Goal: Information Seeking & Learning: Learn about a topic

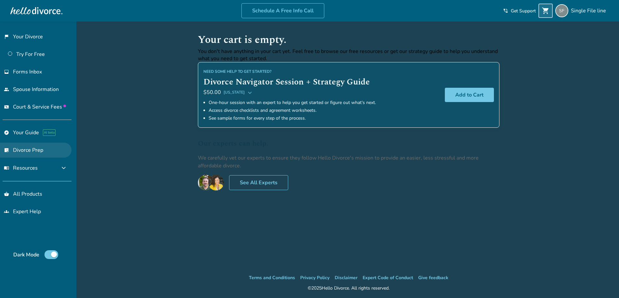
click at [28, 153] on link "list_alt_check Divorce Prep" at bounding box center [35, 150] width 71 height 15
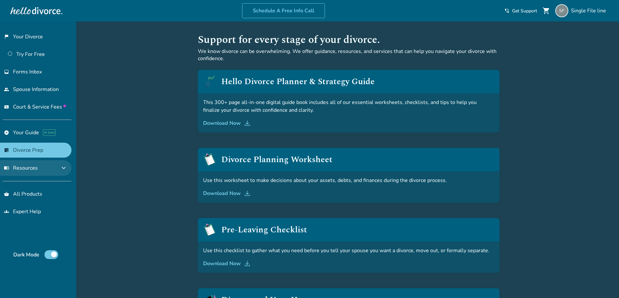
click at [33, 164] on span "menu_book Resources" at bounding box center [21, 167] width 34 height 7
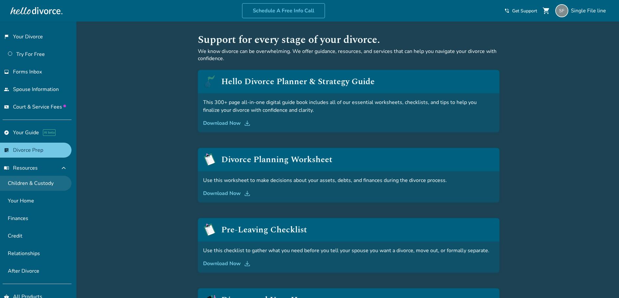
click at [22, 185] on link "Children & Custody" at bounding box center [35, 183] width 71 height 15
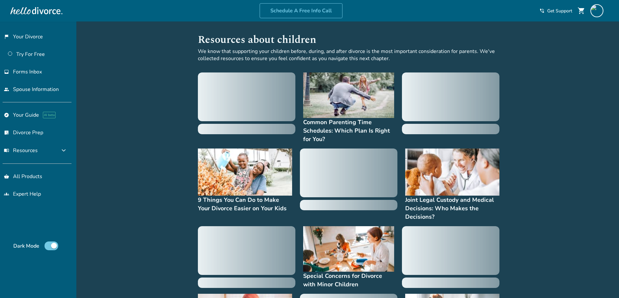
click at [347, 128] on h4 "Common Parenting Time Schedules: Which Plan Is Right for You?" at bounding box center [348, 130] width 91 height 25
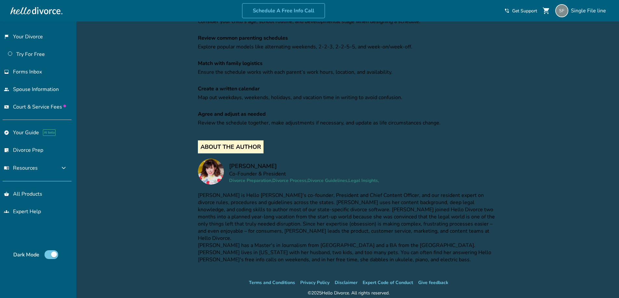
scroll to position [2798, 0]
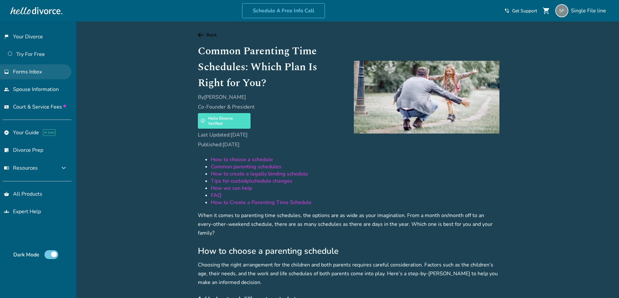
click at [42, 75] on link "inbox Forms Inbox" at bounding box center [35, 71] width 71 height 15
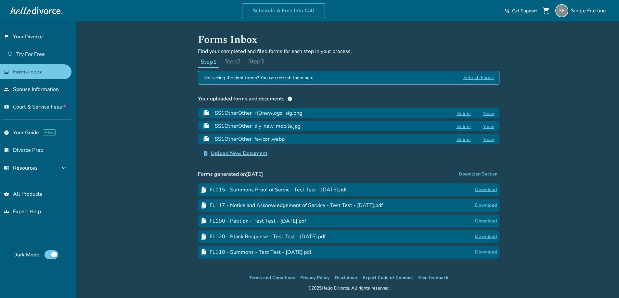
click at [234, 57] on button "Step 2" at bounding box center [232, 61] width 21 height 13
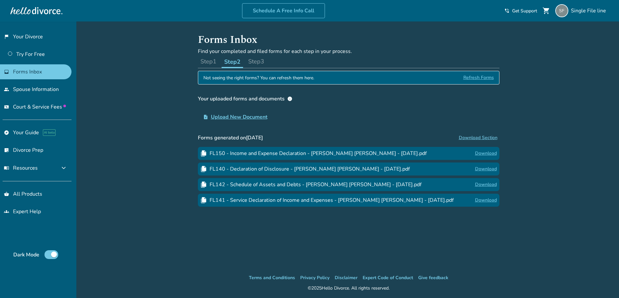
click at [256, 58] on button "Step 3" at bounding box center [255, 61] width 21 height 13
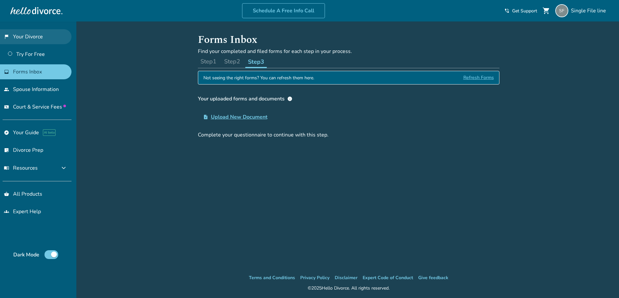
click at [28, 38] on link "flag_2 Your Divorce" at bounding box center [35, 36] width 71 height 15
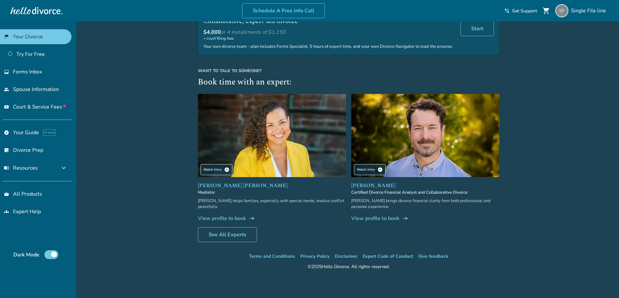
scroll to position [555, 0]
click at [36, 48] on link "Try For Free" at bounding box center [35, 54] width 71 height 15
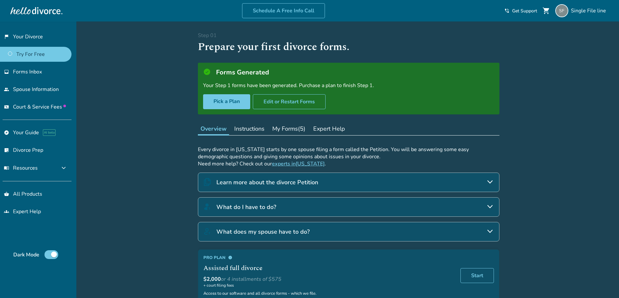
click at [252, 131] on button "Instructions" at bounding box center [249, 128] width 35 height 13
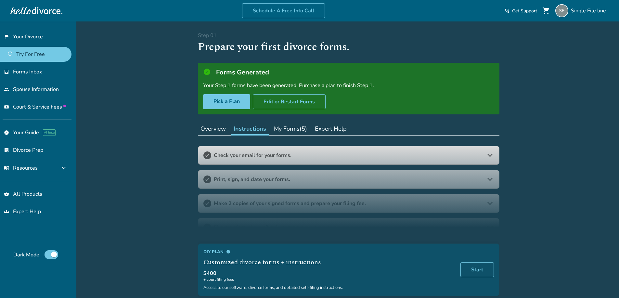
click at [283, 126] on button "My Forms (5)" at bounding box center [290, 128] width 38 height 13
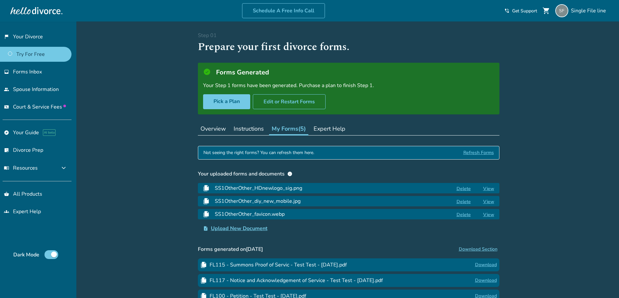
click at [321, 134] on button "Expert Help" at bounding box center [329, 128] width 37 height 13
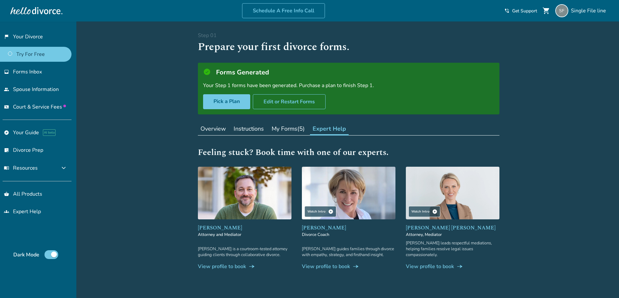
click at [41, 80] on ul "flag_2 Your Divorce Try For Free inbox Forms Inbox people Spouse Information un…" at bounding box center [35, 71] width 71 height 85
click at [39, 78] on link "inbox Forms Inbox" at bounding box center [35, 71] width 71 height 15
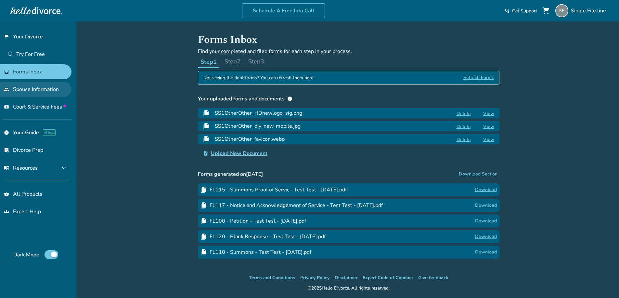
click at [32, 95] on link "people Spouse Information" at bounding box center [35, 89] width 71 height 15
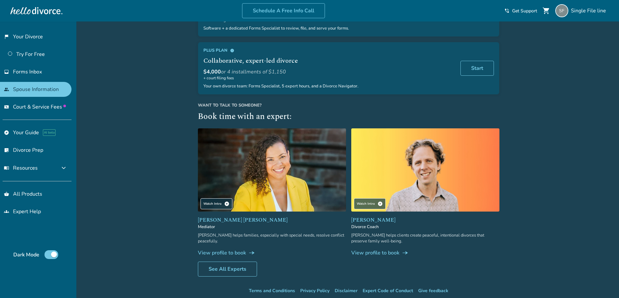
scroll to position [32, 0]
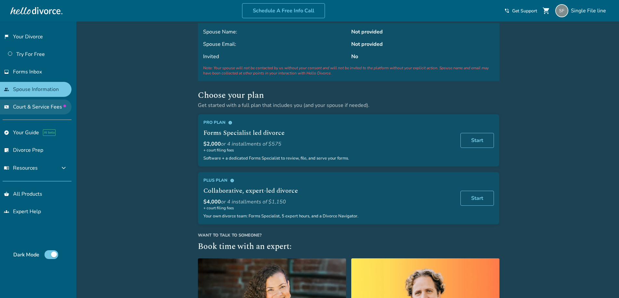
click at [28, 106] on span "Court & Service Fees" at bounding box center [39, 106] width 53 height 7
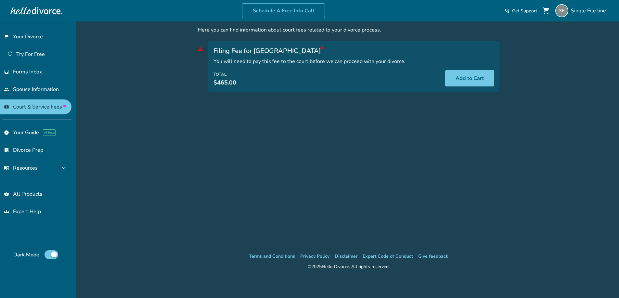
scroll to position [21, 0]
click at [30, 135] on link "explore Your Guide AI beta" at bounding box center [35, 132] width 71 height 15
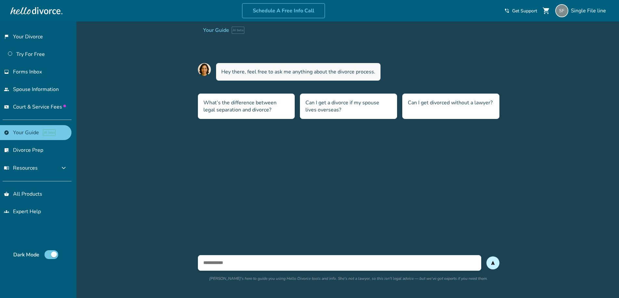
scroll to position [21, 0]
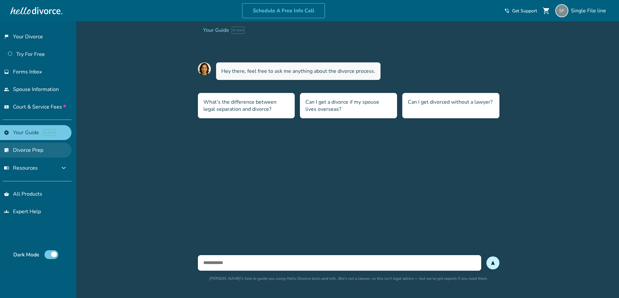
click at [24, 149] on link "list_alt_check Divorce Prep" at bounding box center [35, 150] width 71 height 15
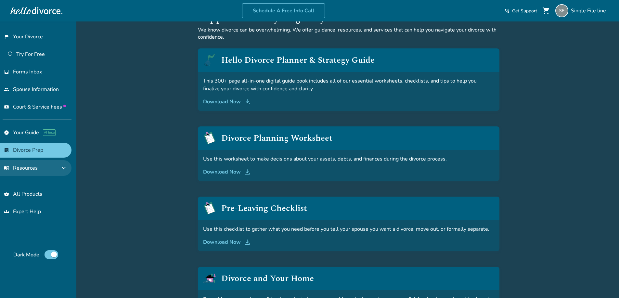
click at [36, 170] on span "menu_book Resources" at bounding box center [21, 167] width 34 height 7
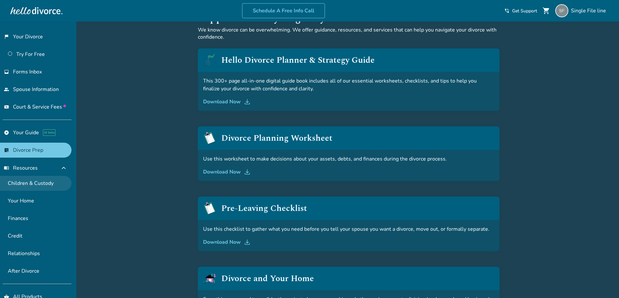
click at [31, 186] on link "Children & Custody" at bounding box center [35, 183] width 71 height 15
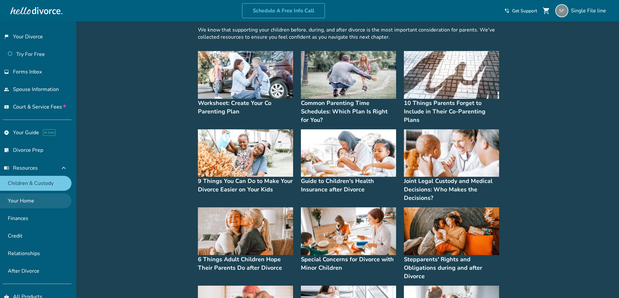
click at [28, 203] on link "Your Home" at bounding box center [35, 200] width 71 height 15
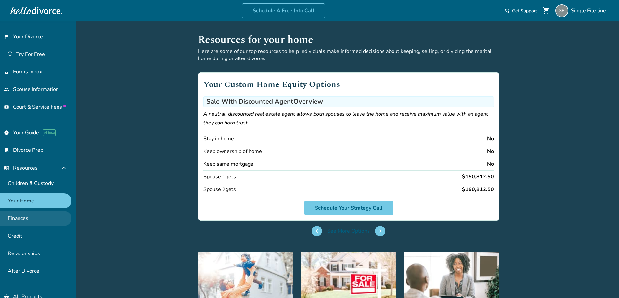
click at [25, 216] on link "Finances" at bounding box center [35, 218] width 71 height 15
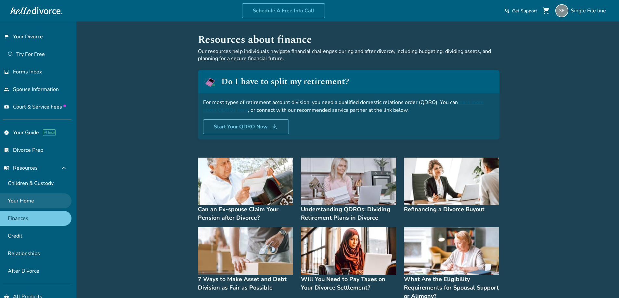
click at [27, 201] on link "Your Home" at bounding box center [35, 200] width 71 height 15
